Goal: Task Accomplishment & Management: Manage account settings

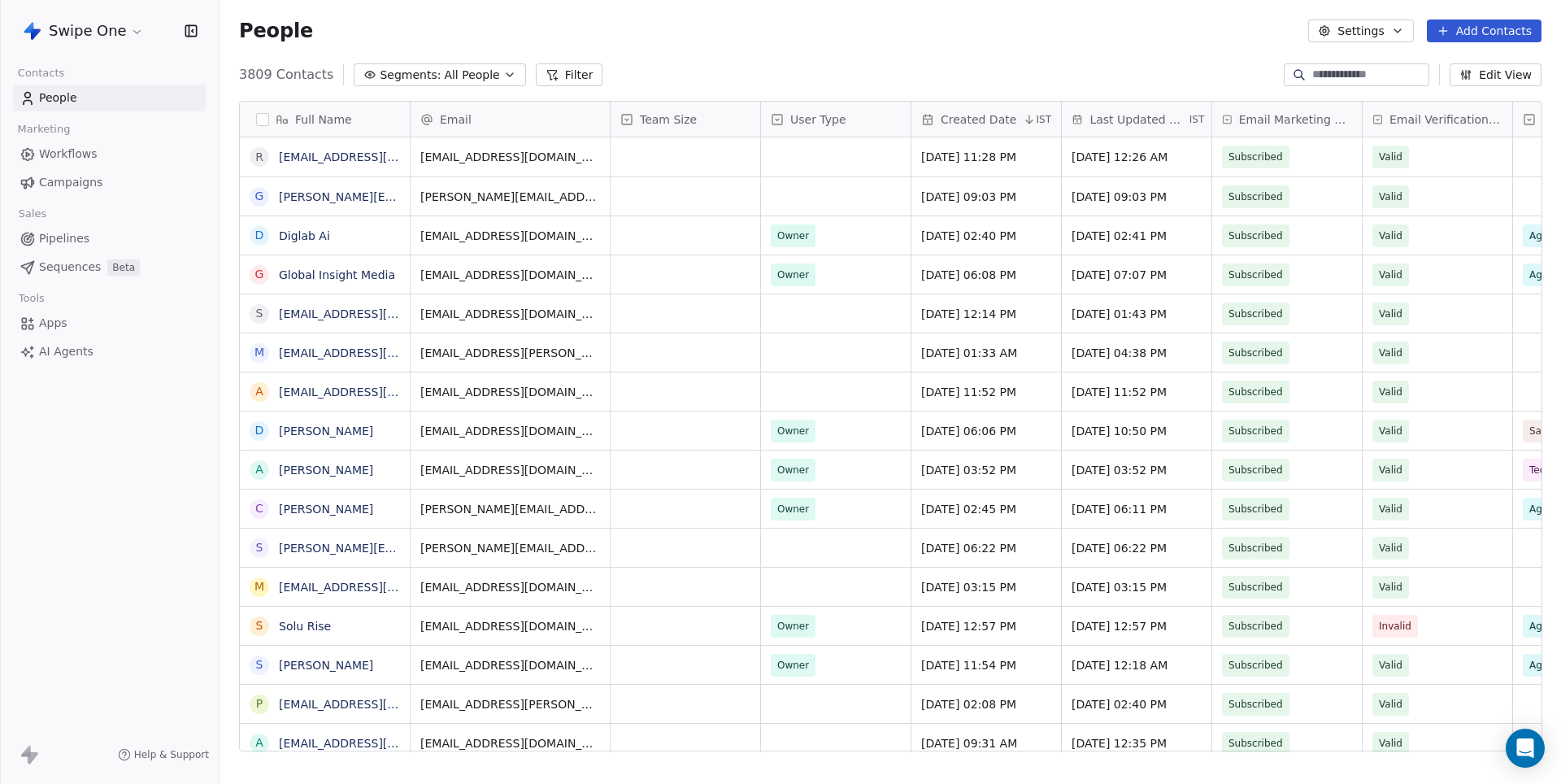
scroll to position [689, 1341]
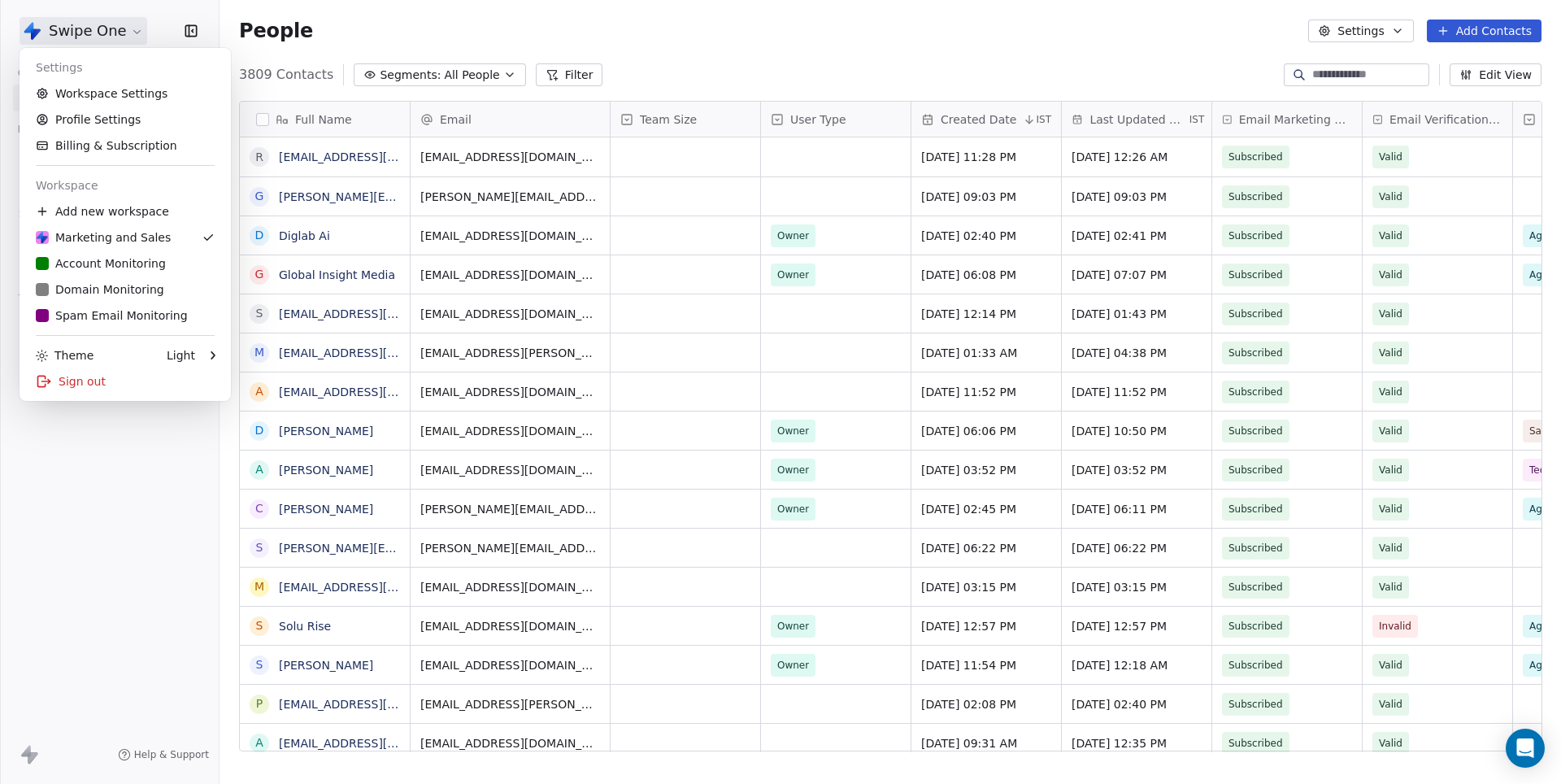
click at [107, 35] on html "Swipe One Contacts People Marketing Workflows Campaigns Sales Pipelines Sequenc…" at bounding box center [780, 392] width 1561 height 784
click at [107, 309] on div "S Spam Email Monitoring" at bounding box center [111, 315] width 152 height 17
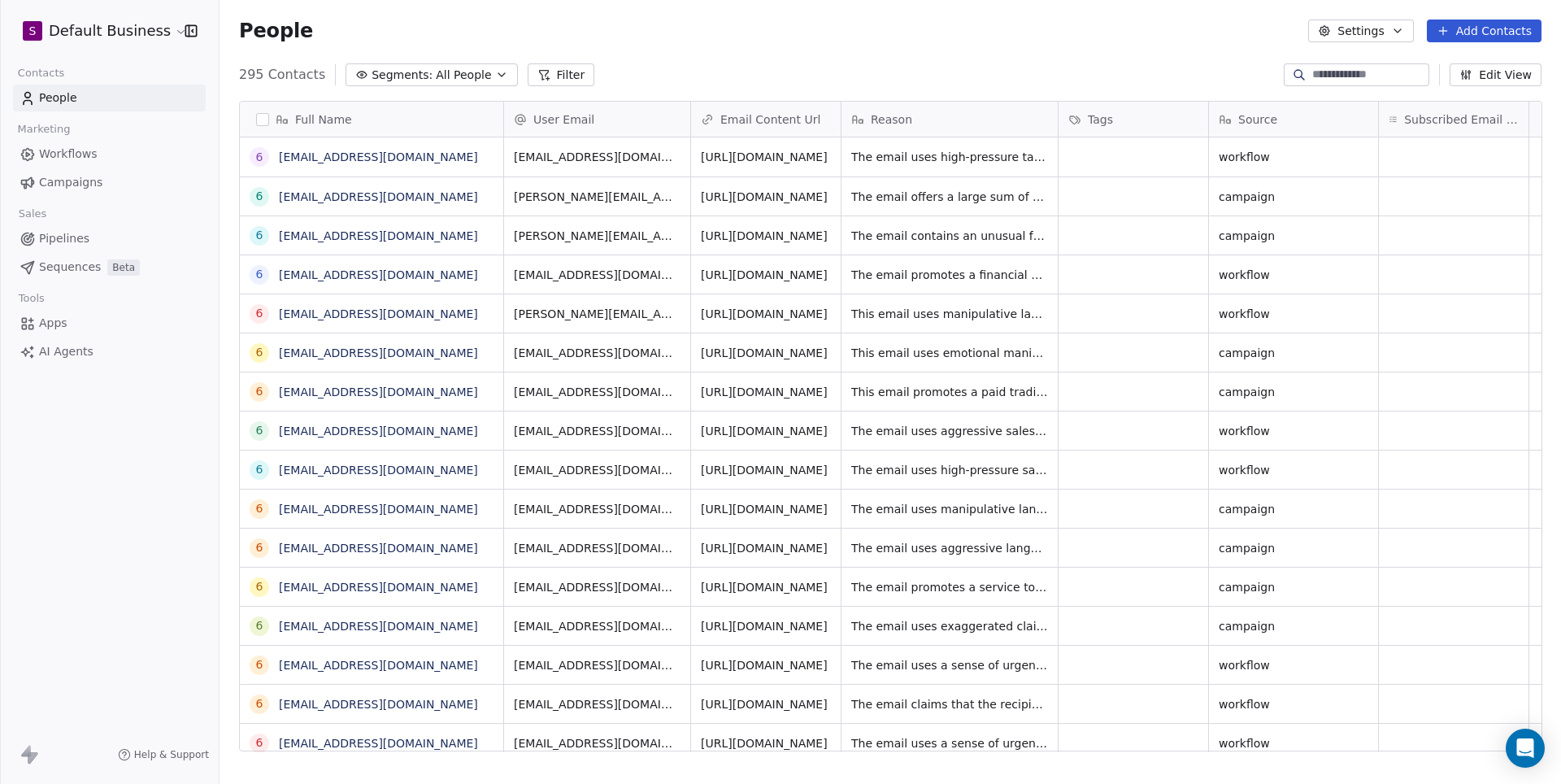
scroll to position [689, 1341]
click at [391, 159] on link "[EMAIL_ADDRESS][DOMAIN_NAME]" at bounding box center [378, 156] width 199 height 13
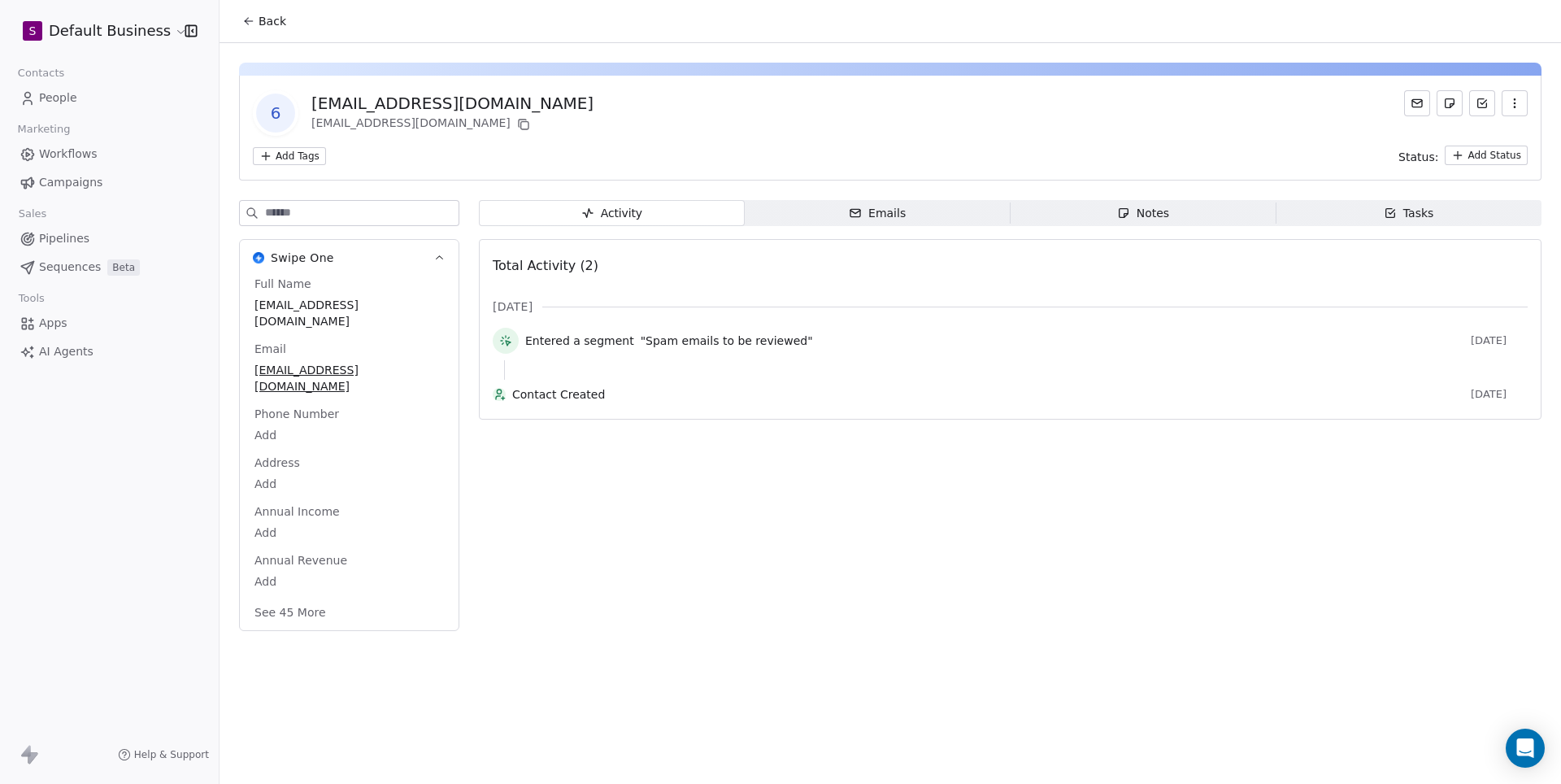
click at [366, 218] on input at bounding box center [361, 213] width 193 height 25
type input "****"
click at [339, 558] on span "In Review" at bounding box center [349, 549] width 189 height 18
click at [339, 559] on span "In Review" at bounding box center [349, 550] width 188 height 18
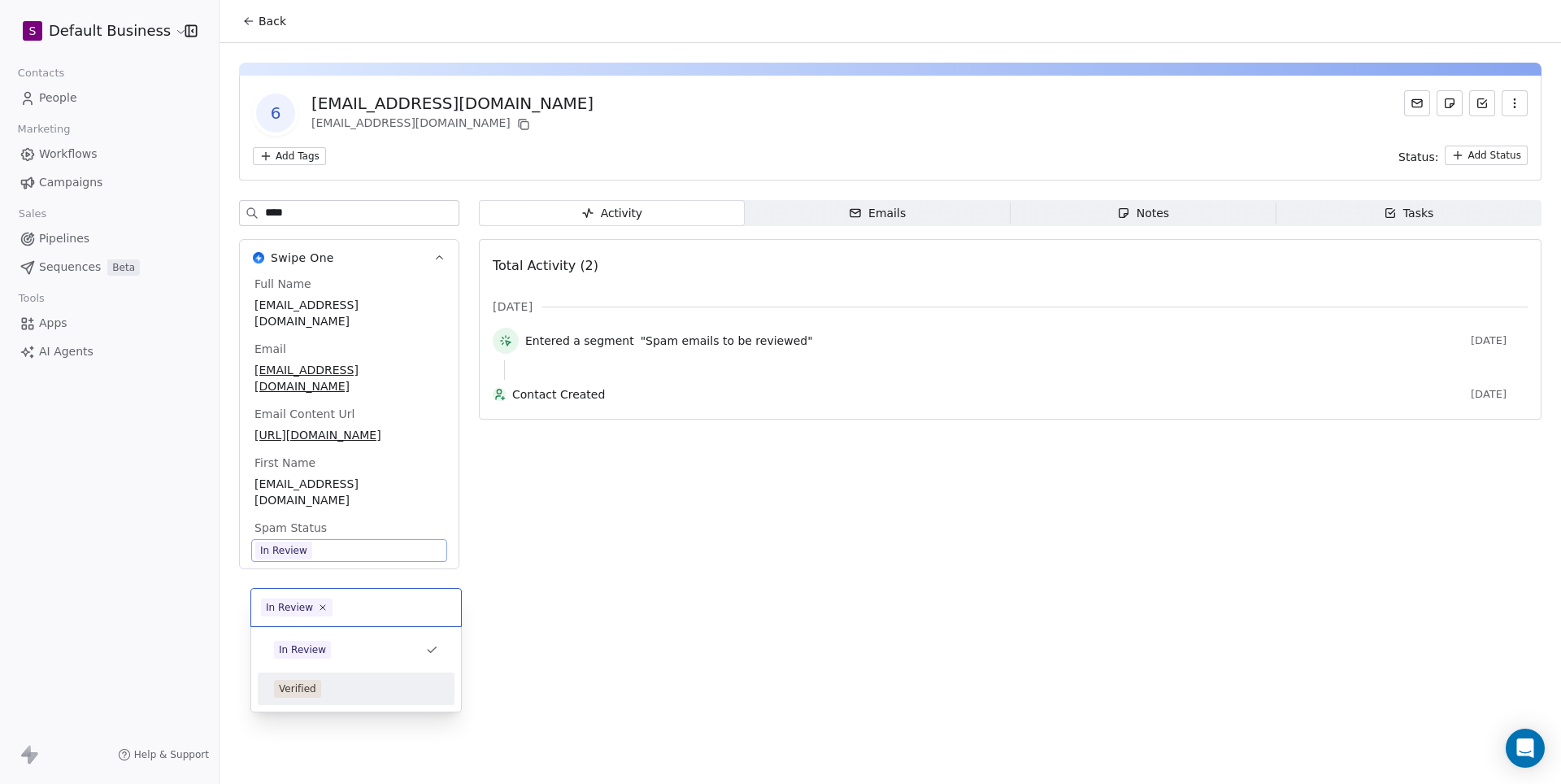
click at [336, 681] on div "Verified" at bounding box center [355, 688] width 164 height 18
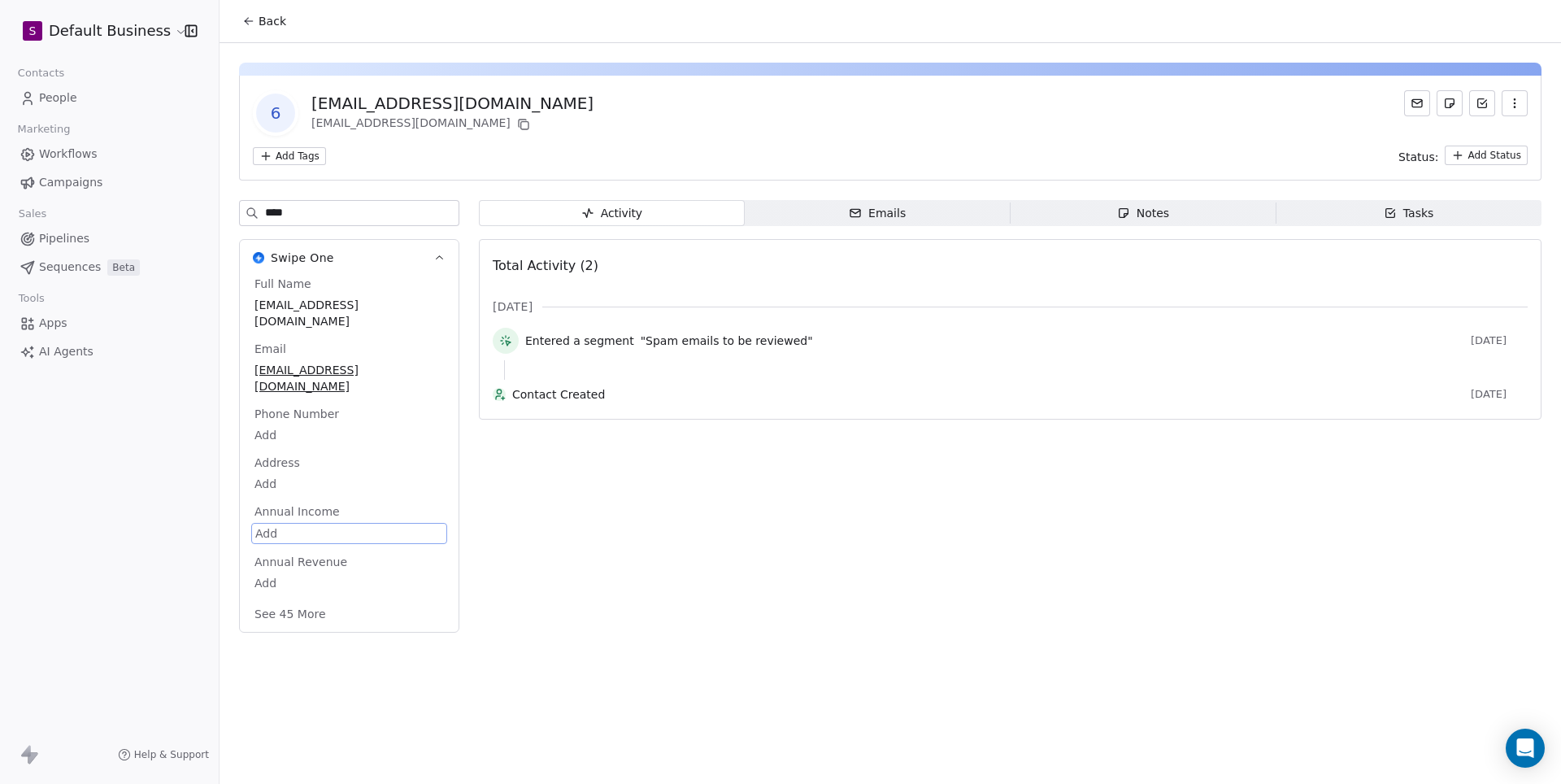
click at [547, 515] on div "Activity Activity Emails Emails Notes Notes Tasks Tasks Total Activity (2) [DAT…" at bounding box center [1010, 421] width 1063 height 443
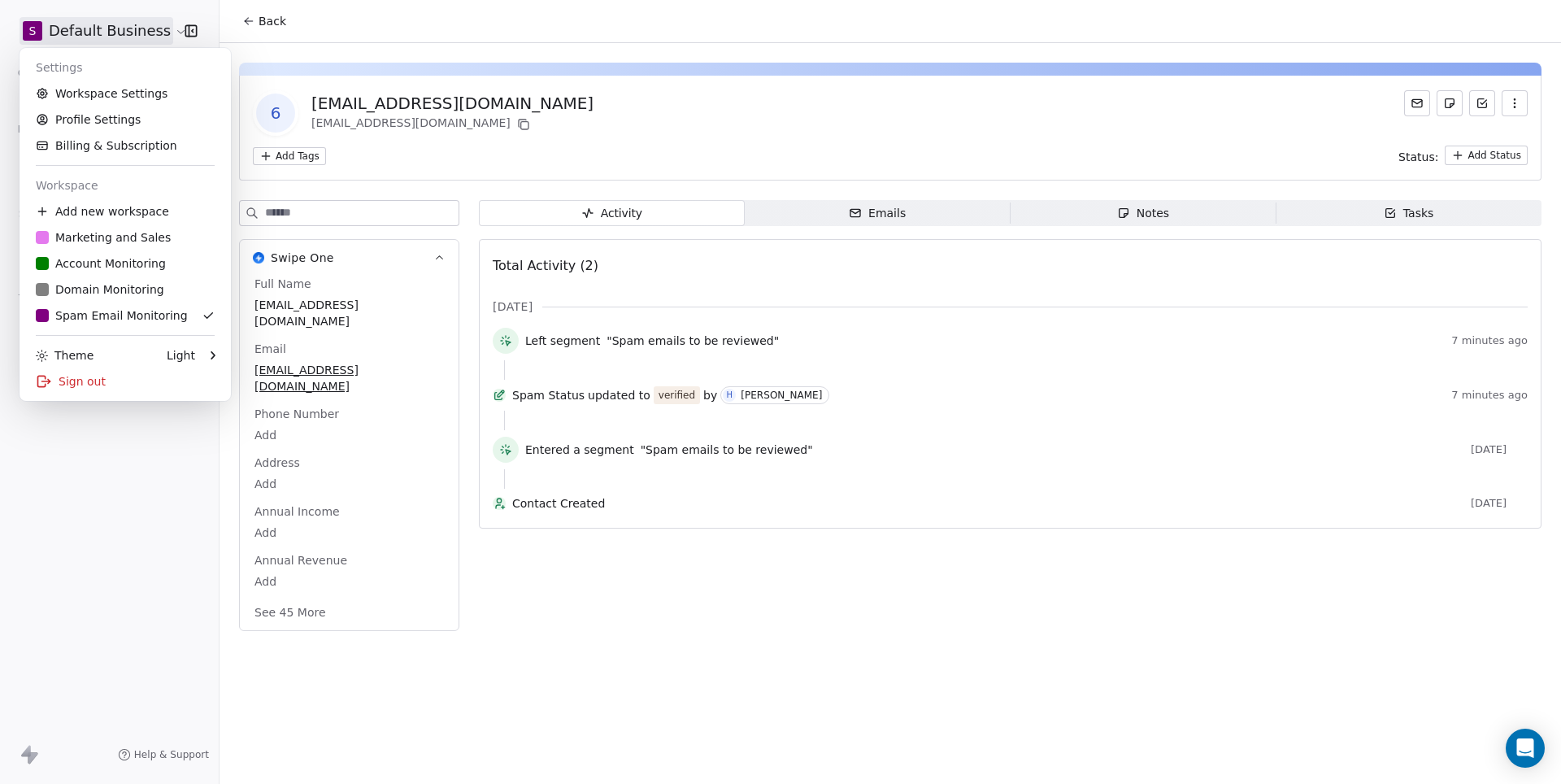
click at [161, 30] on html "S Default Business Contacts People Marketing Workflows Campaigns Sales Pipeline…" at bounding box center [780, 392] width 1561 height 784
click at [288, 137] on html "S Default Business Contacts People Marketing Workflows Campaigns Sales Pipeline…" at bounding box center [780, 392] width 1561 height 784
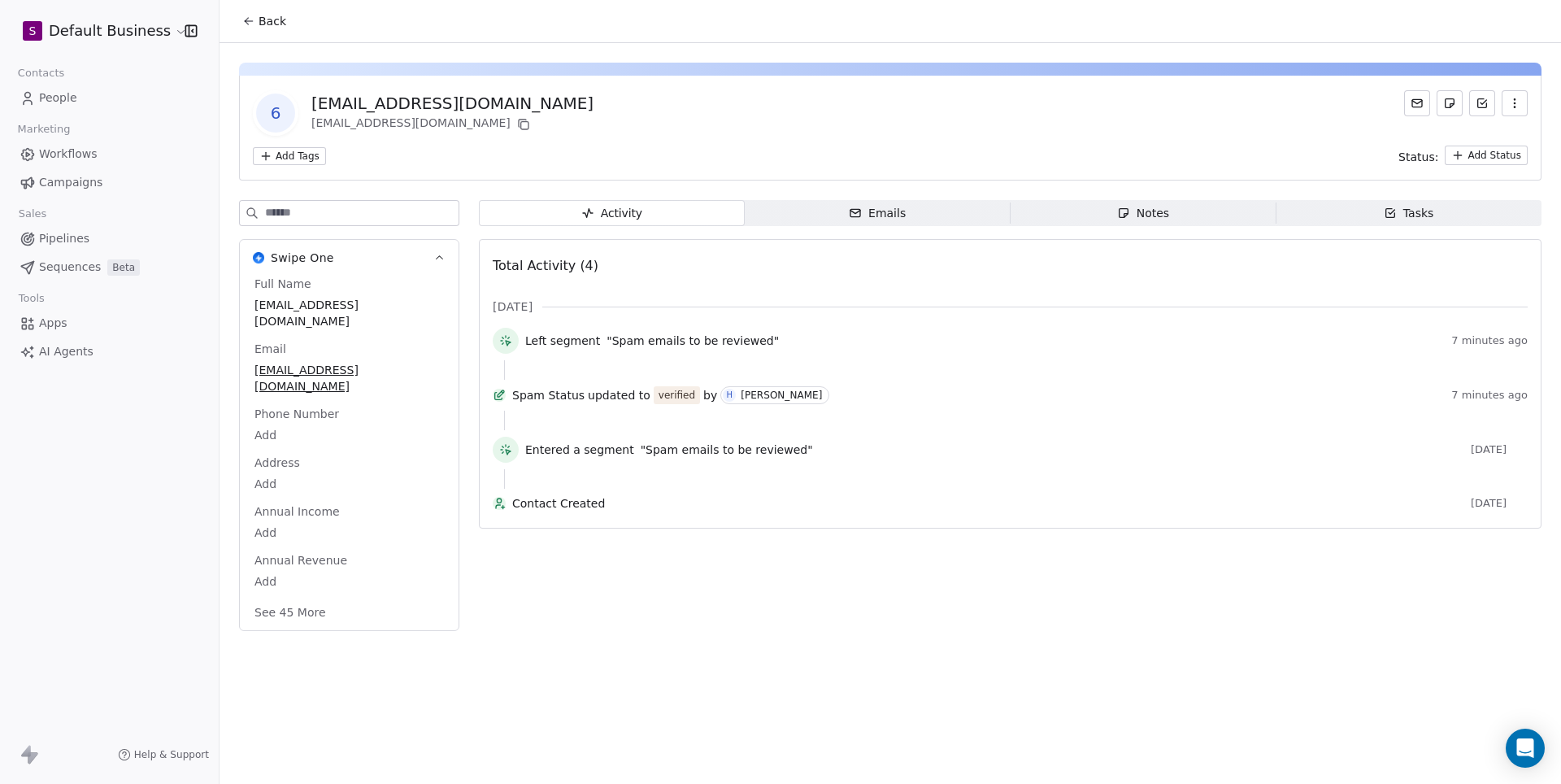
click at [55, 326] on span "Apps" at bounding box center [53, 323] width 28 height 17
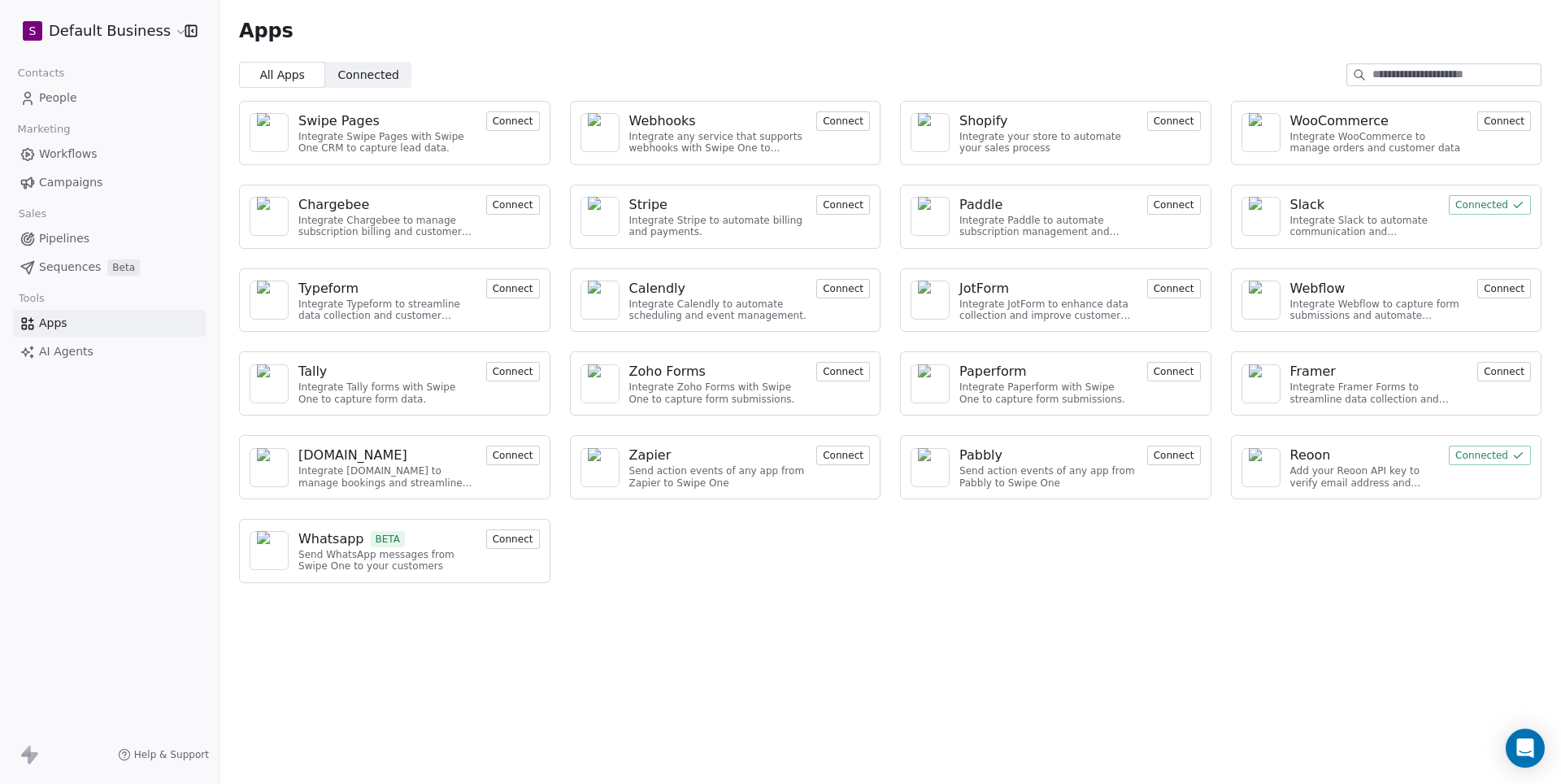
click at [70, 355] on link "AI Agents" at bounding box center [109, 351] width 192 height 26
